Goal: Obtain resource: Download file/media

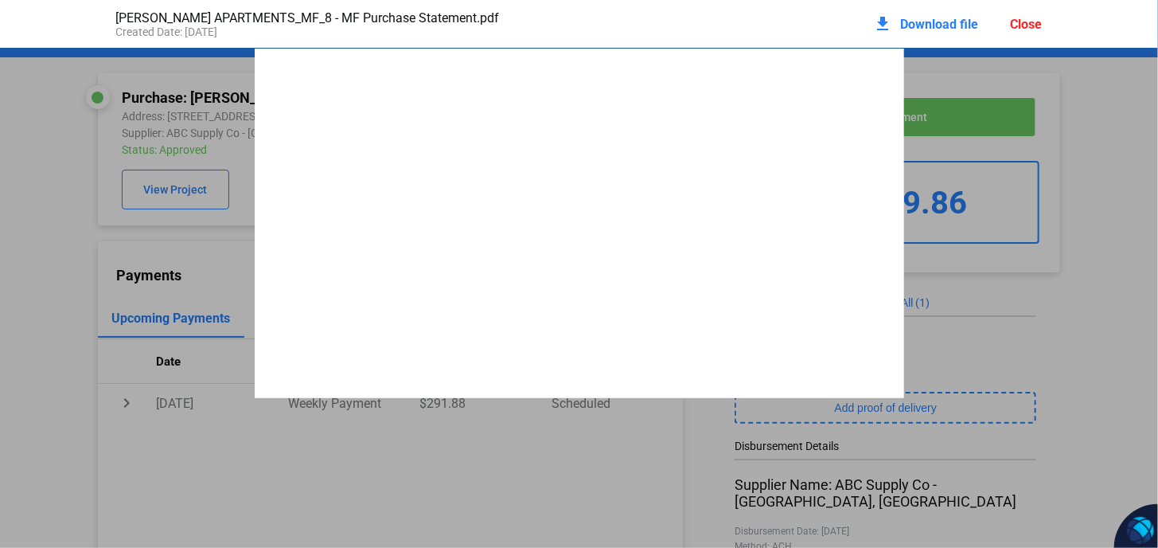
scroll to position [9137, 0]
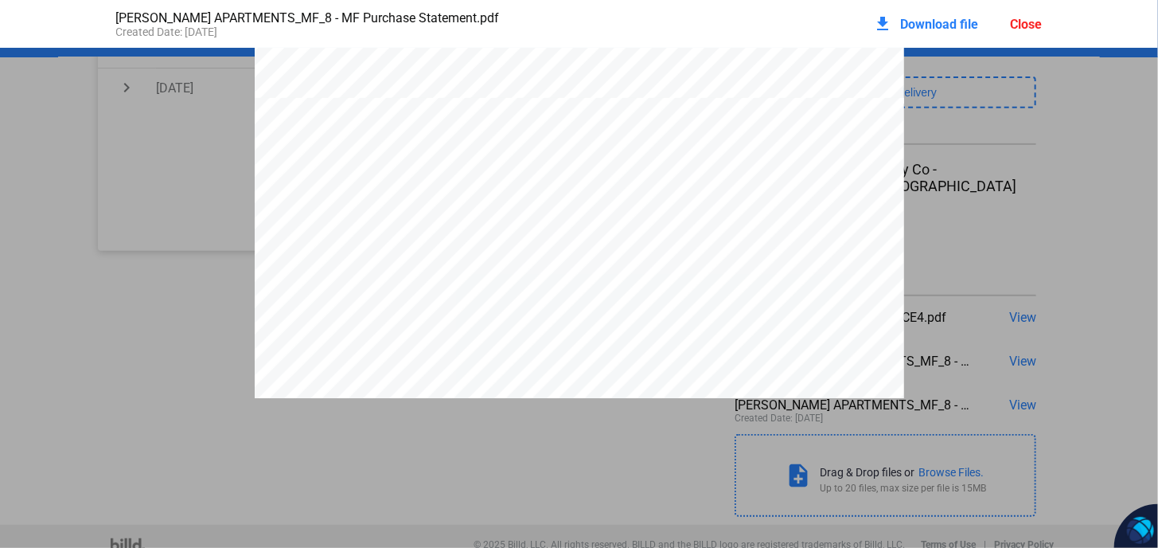
click at [1067, 416] on pdf-viewer "ABC Supply Co 1 ABC [GEOGRAPHIC_DATA] [URL][DOMAIN_NAME] INVOICE Customer Numbe…" at bounding box center [579, 267] width 1158 height 438
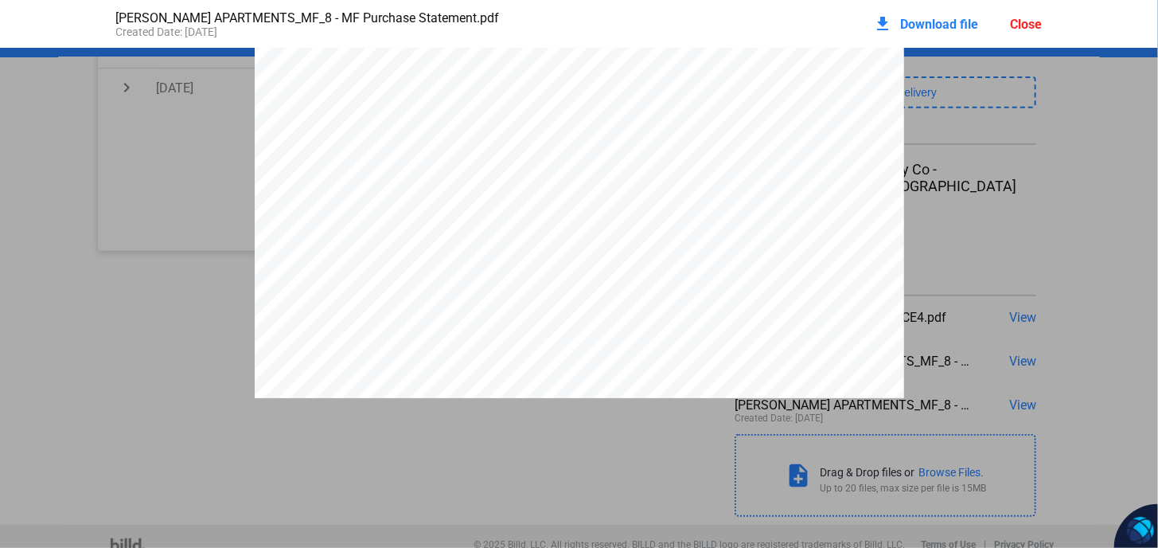
scroll to position [1963, 0]
click at [1042, 21] on div "Close" at bounding box center [1027, 24] width 32 height 15
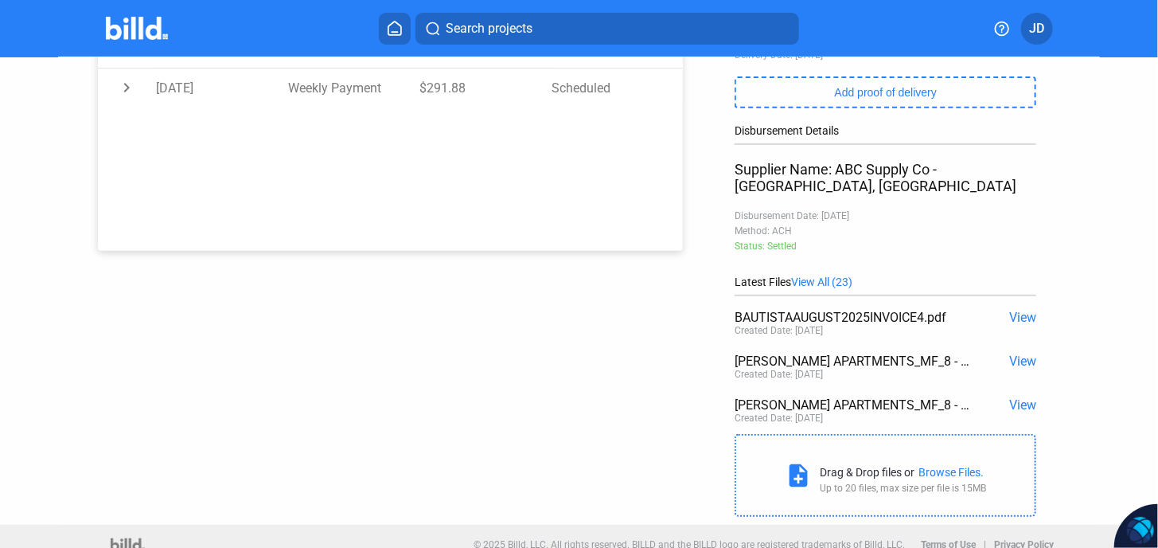
click at [1016, 310] on span "View" at bounding box center [1022, 317] width 27 height 15
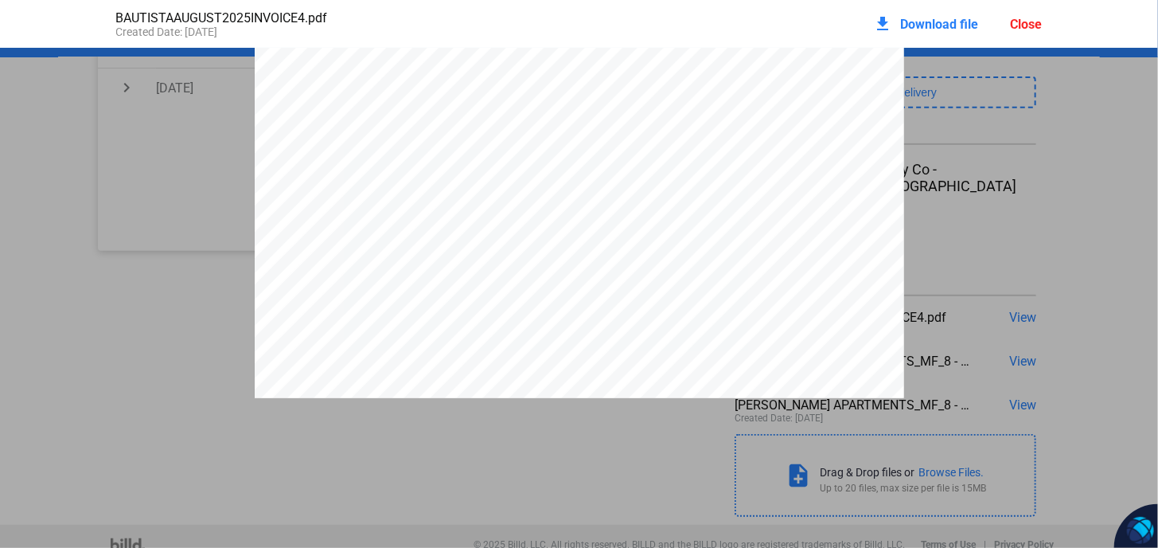
scroll to position [0, 0]
click at [1029, 25] on div "Close" at bounding box center [1027, 24] width 32 height 15
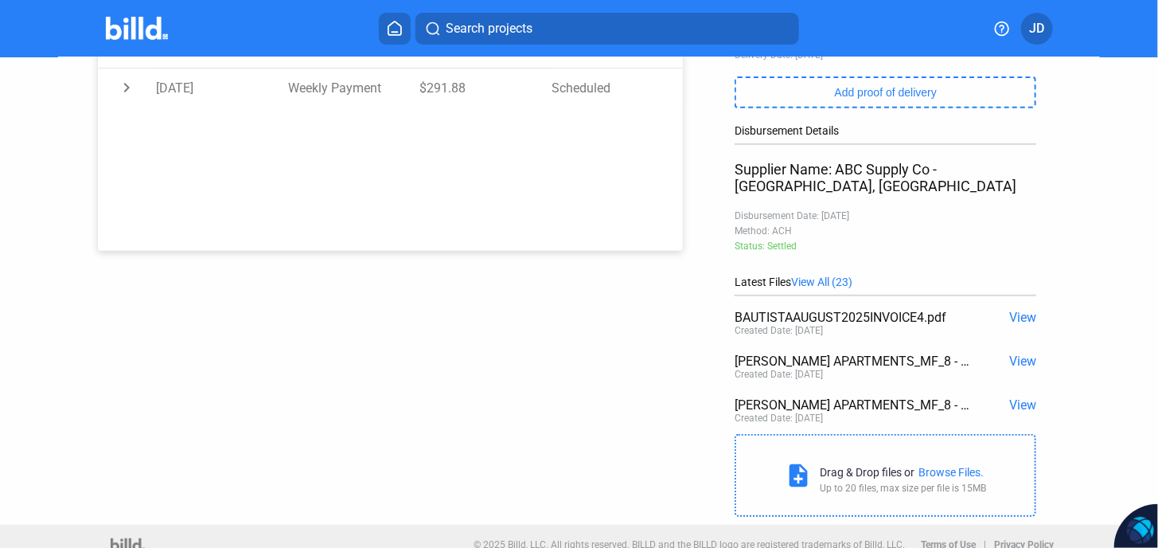
click at [1016, 397] on span "View" at bounding box center [1022, 404] width 27 height 15
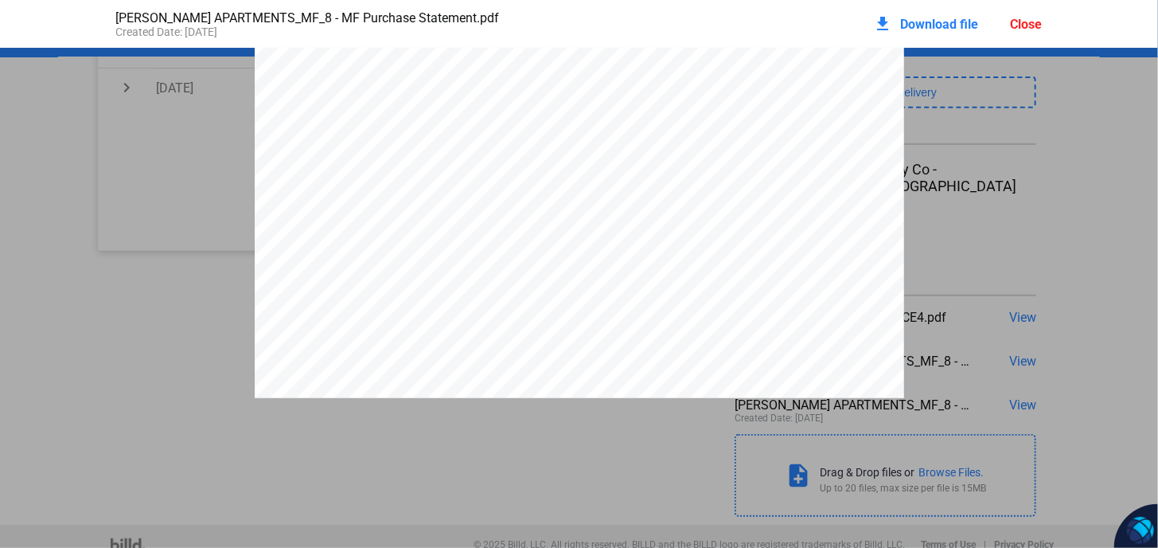
scroll to position [18963, 0]
click at [951, 26] on span "Download file" at bounding box center [940, 24] width 78 height 15
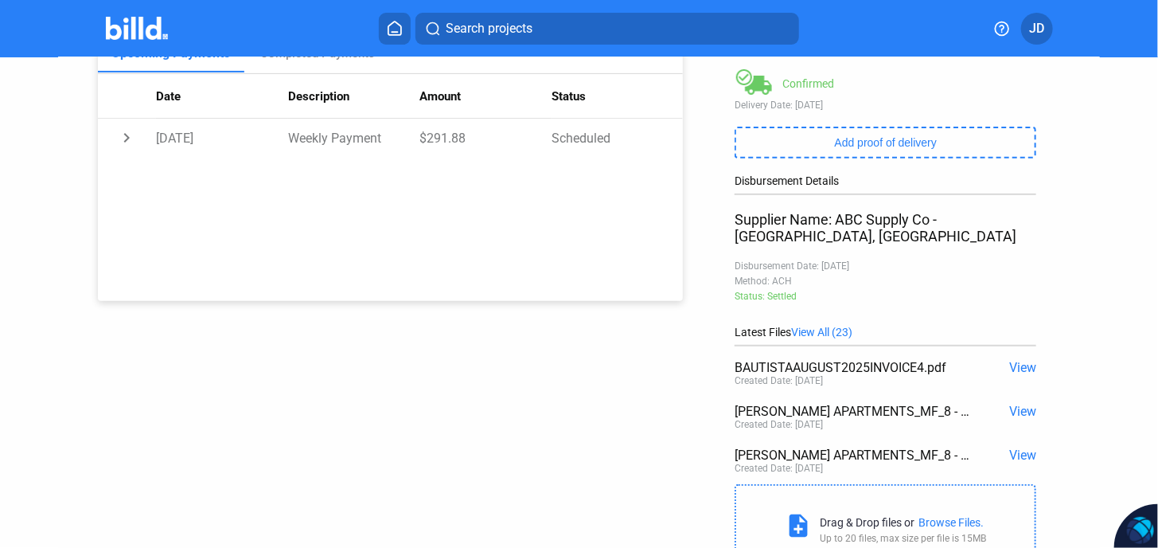
scroll to position [315, 0]
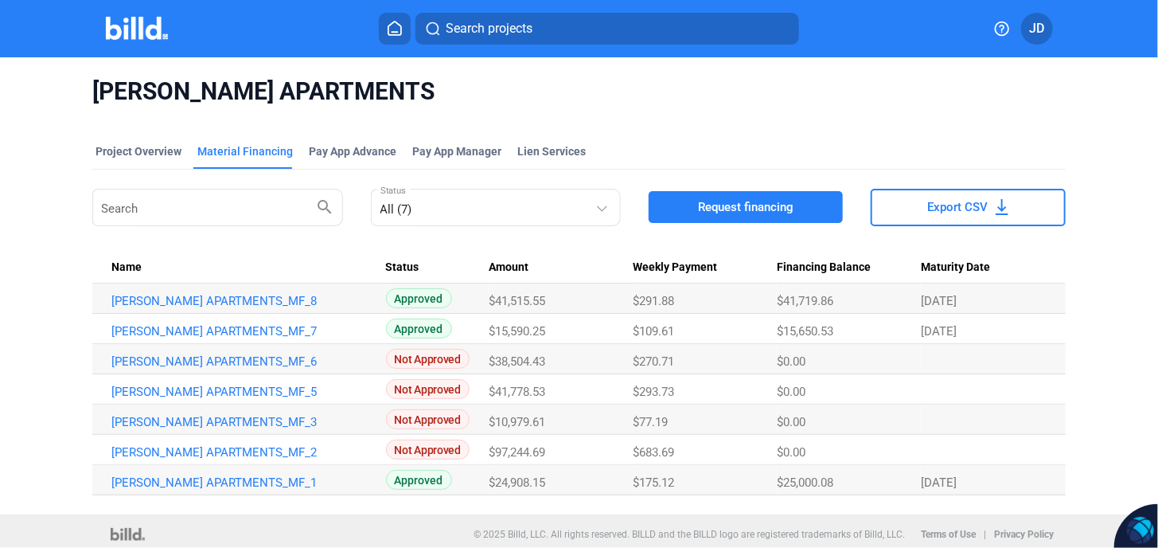
scroll to position [5, 0]
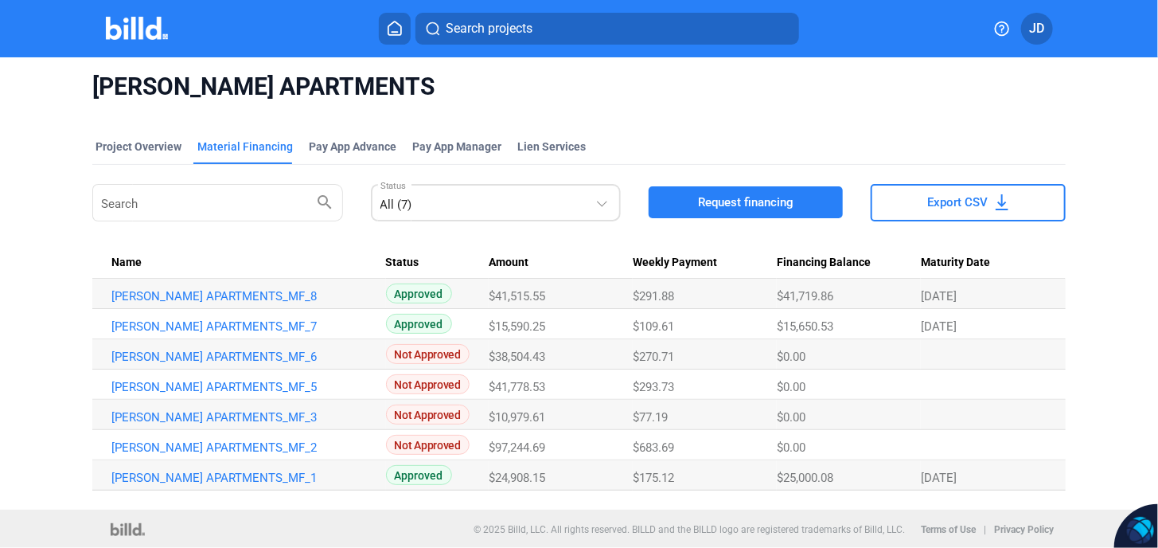
click at [401, 206] on mat-select-trigger "All (7)" at bounding box center [397, 204] width 32 height 14
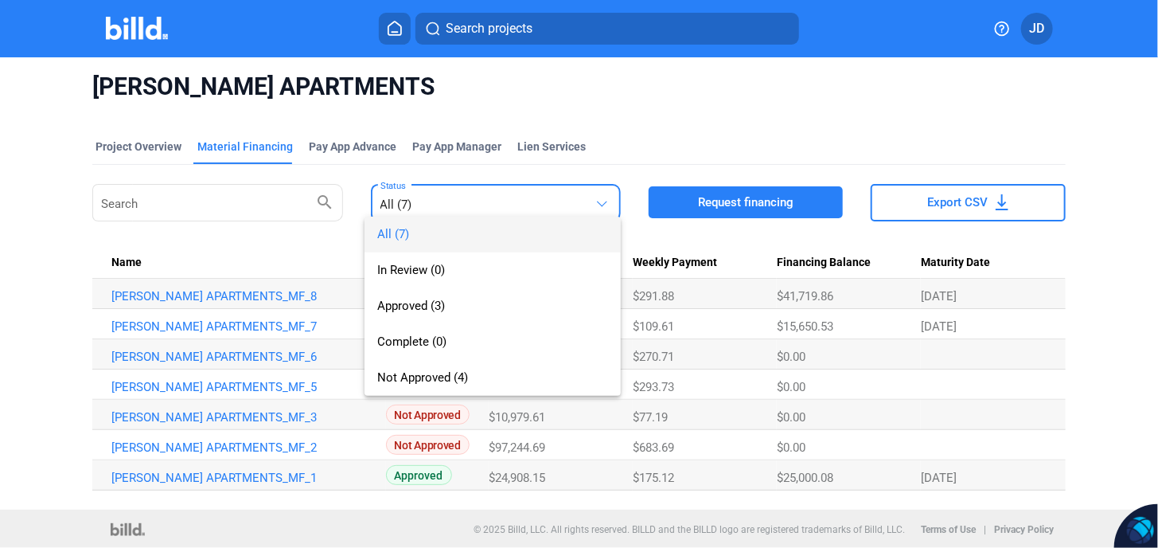
click at [387, 159] on div at bounding box center [579, 274] width 1158 height 548
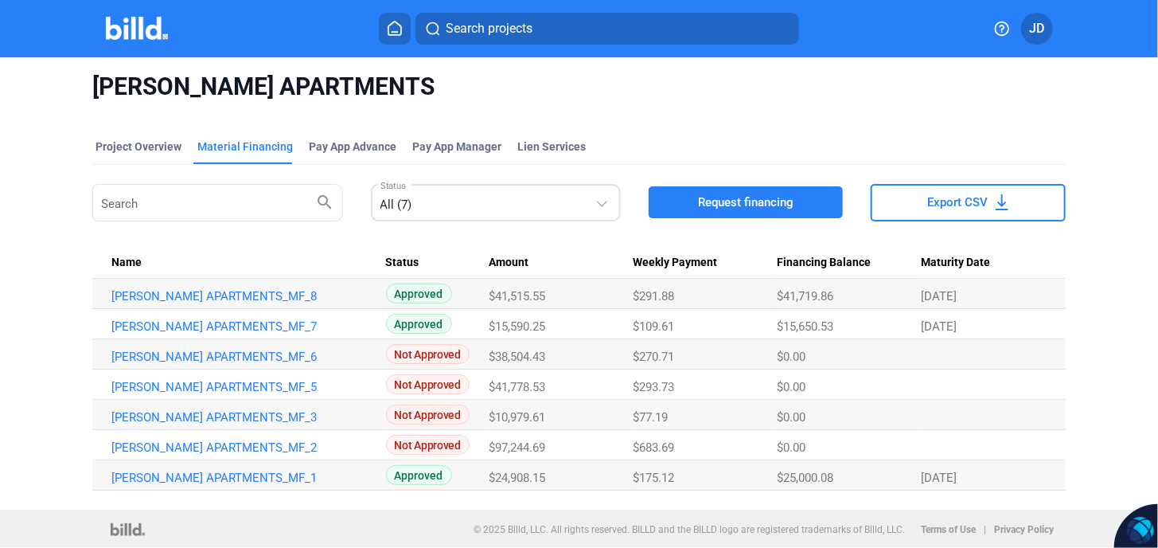
click at [415, 206] on div "All (7)" at bounding box center [488, 201] width 215 height 22
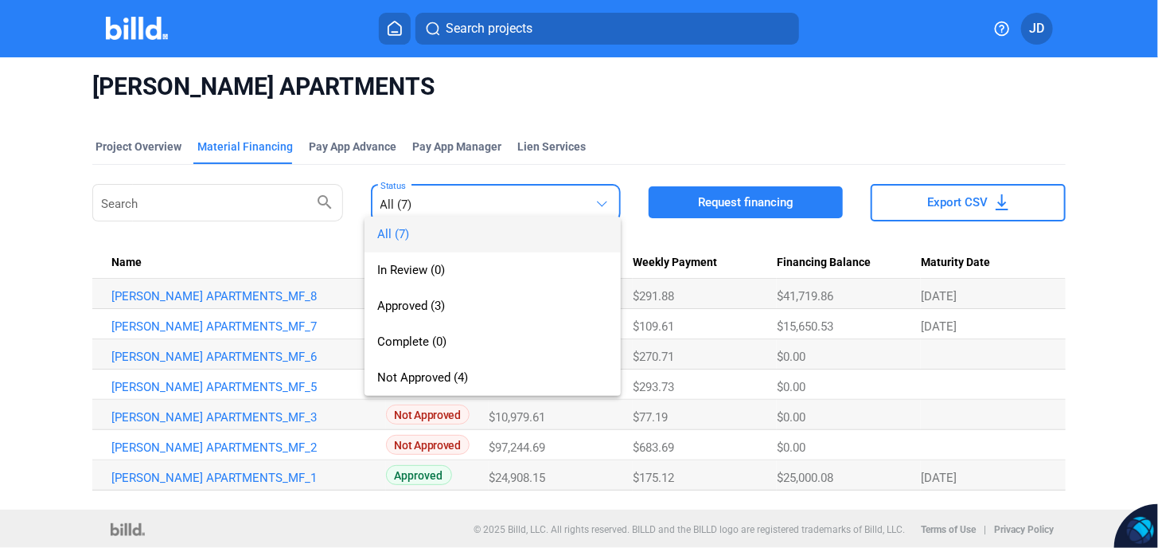
click at [645, 118] on div at bounding box center [579, 274] width 1158 height 548
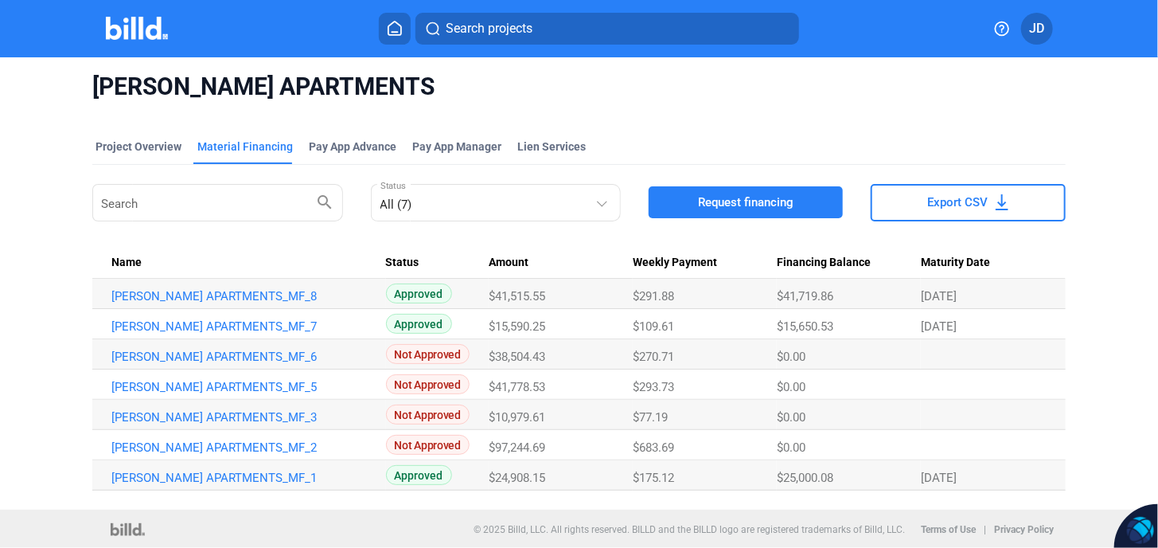
click at [952, 83] on span "[PERSON_NAME] APARTMENTS" at bounding box center [578, 87] width 973 height 30
click at [234, 291] on link "[PERSON_NAME] APARTMENTS_MF_8" at bounding box center [241, 296] width 260 height 14
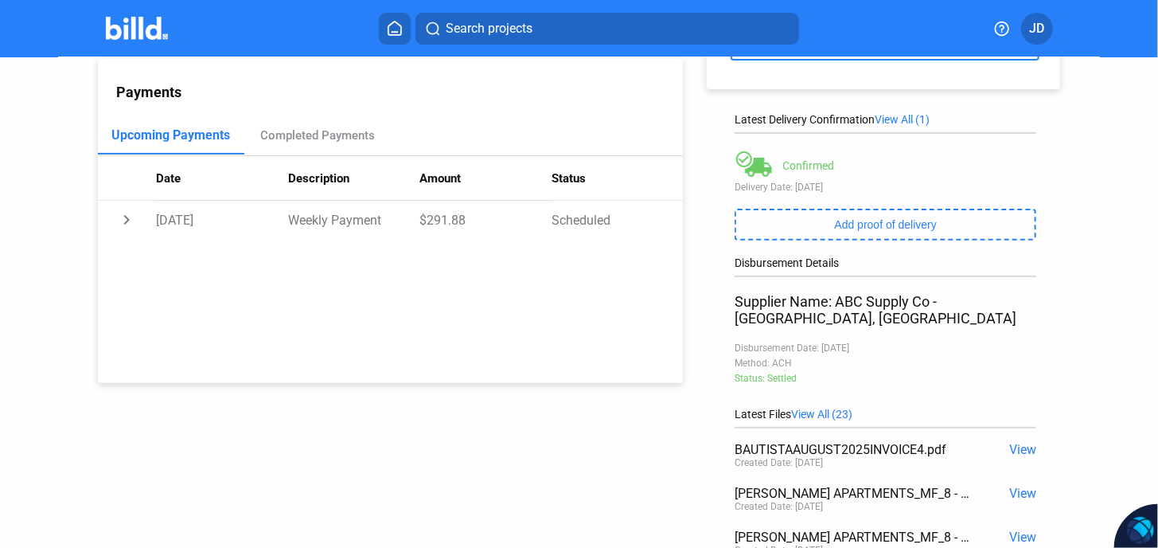
scroll to position [286, 0]
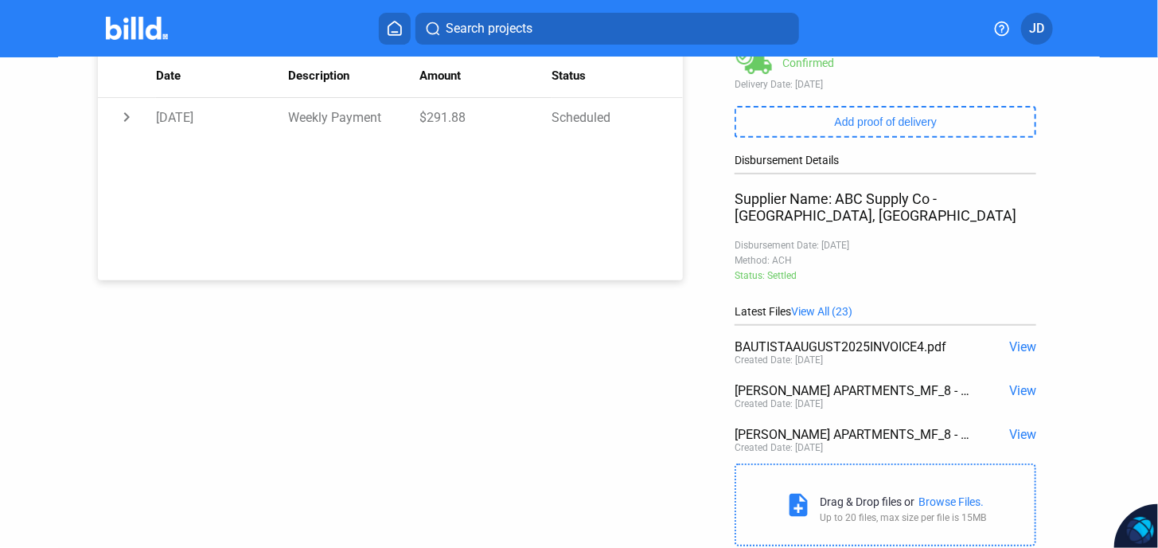
click at [1025, 427] on span "View" at bounding box center [1022, 434] width 27 height 15
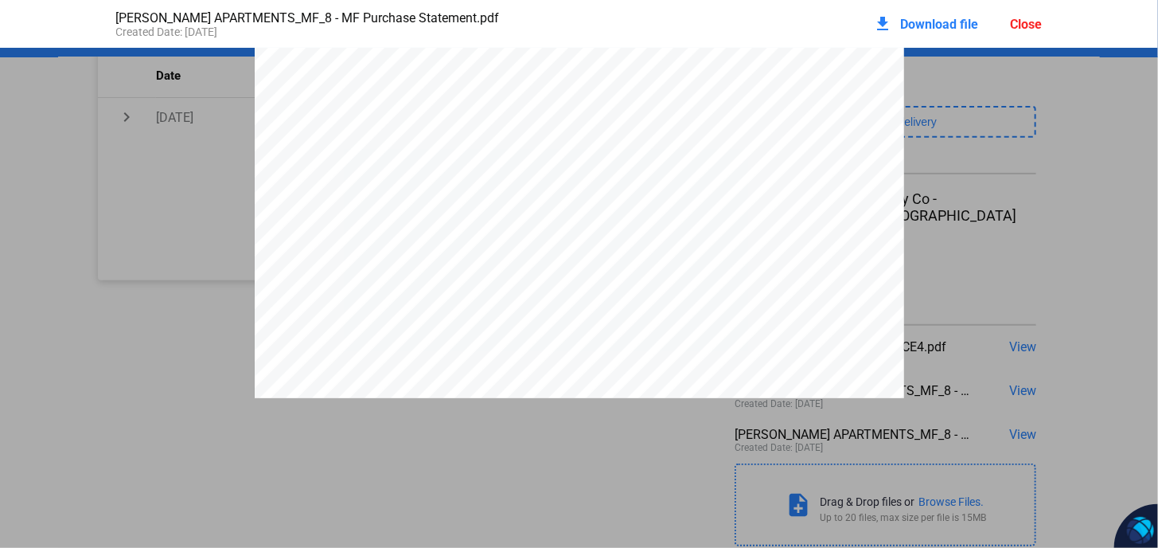
scroll to position [2874, 0]
click at [931, 17] on span "Download file" at bounding box center [940, 24] width 78 height 15
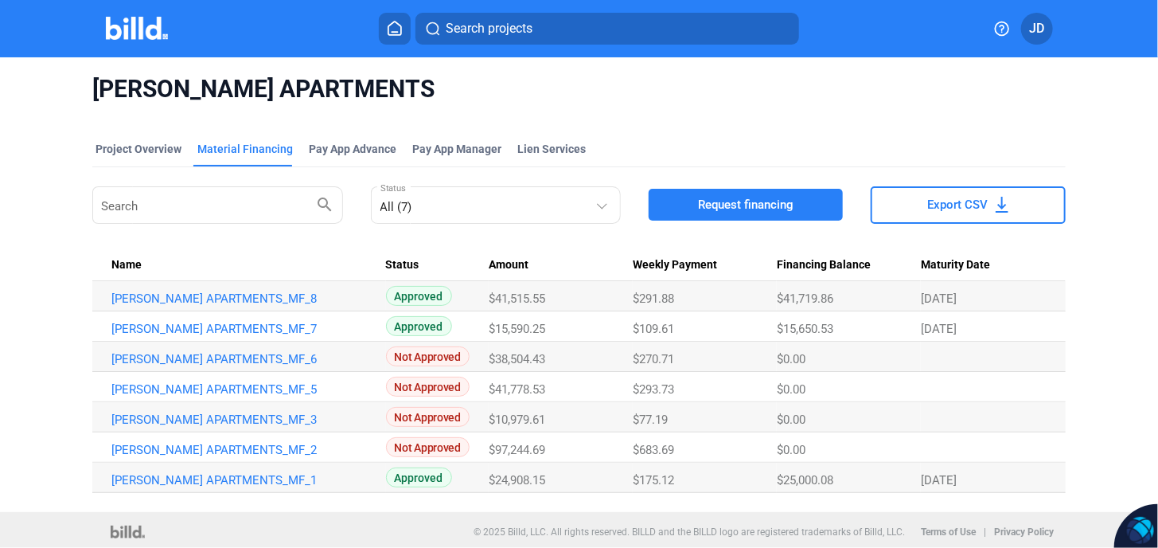
scroll to position [5, 0]
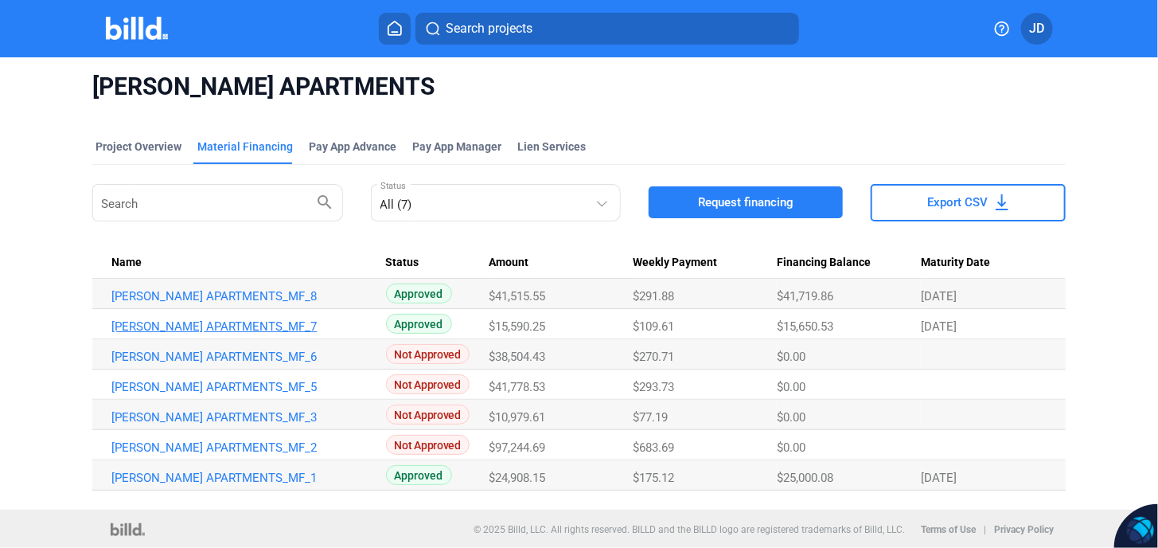
click at [221, 322] on link "[PERSON_NAME] APARTMENTS_MF_7" at bounding box center [241, 326] width 260 height 14
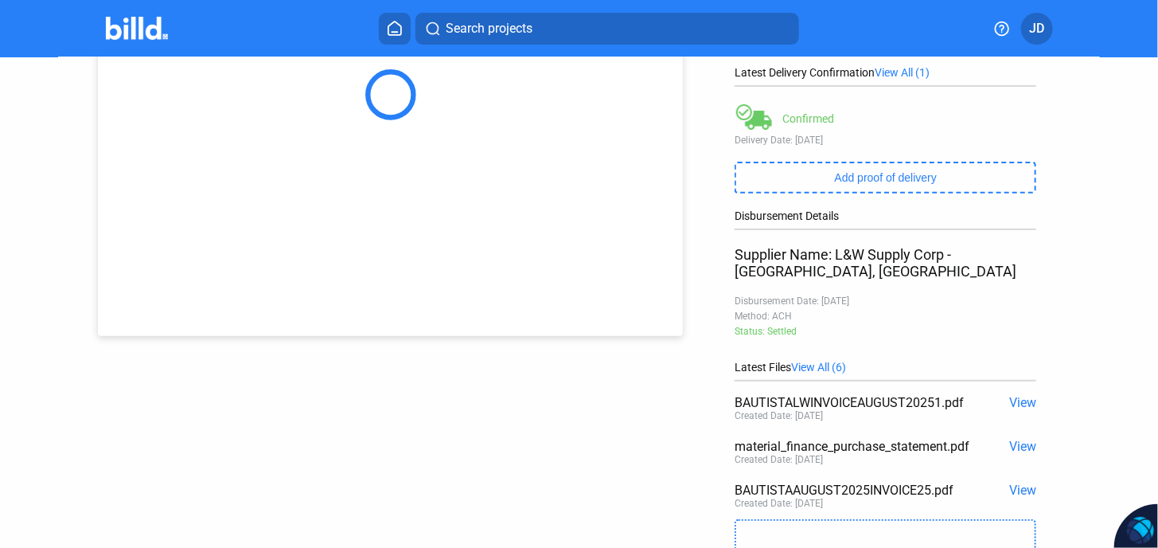
scroll to position [315, 0]
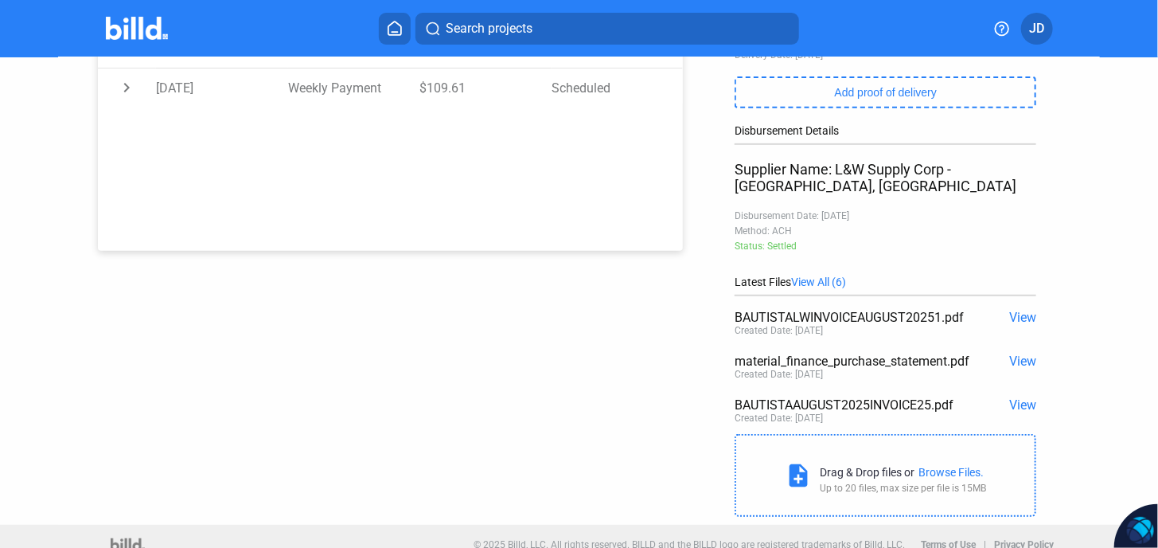
click at [1026, 310] on span "View" at bounding box center [1022, 317] width 27 height 15
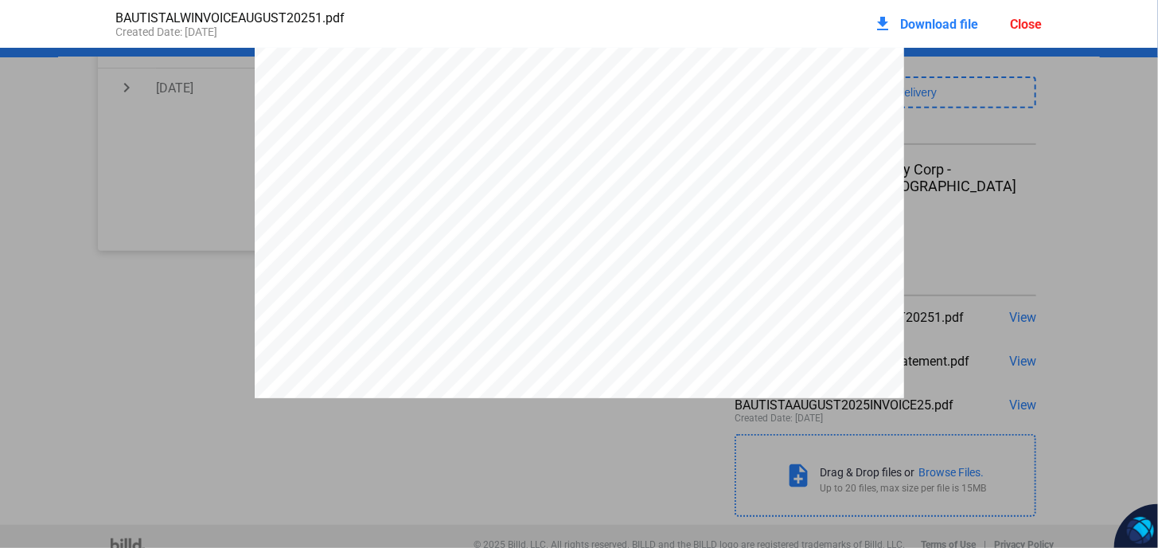
scroll to position [221, 0]
